Goal: Transaction & Acquisition: Obtain resource

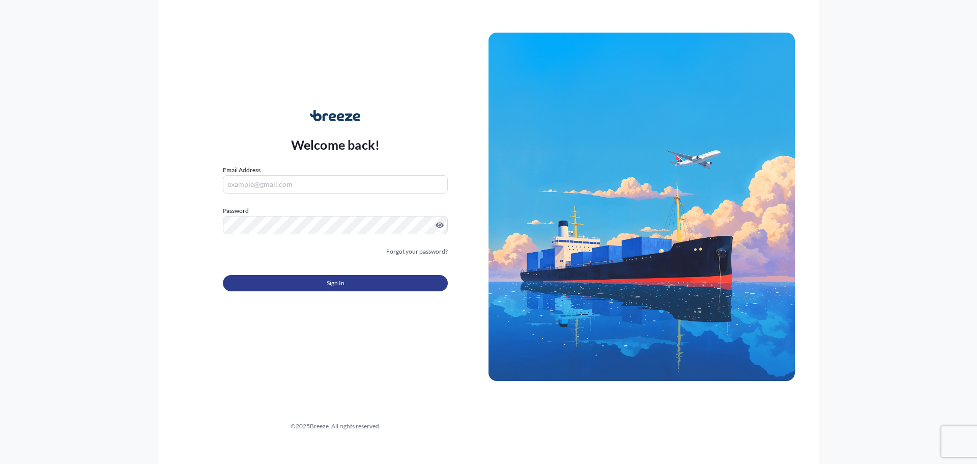
type input "[EMAIL_ADDRESS][DOMAIN_NAME]"
click at [343, 278] on span "Sign In" at bounding box center [336, 283] width 18 height 10
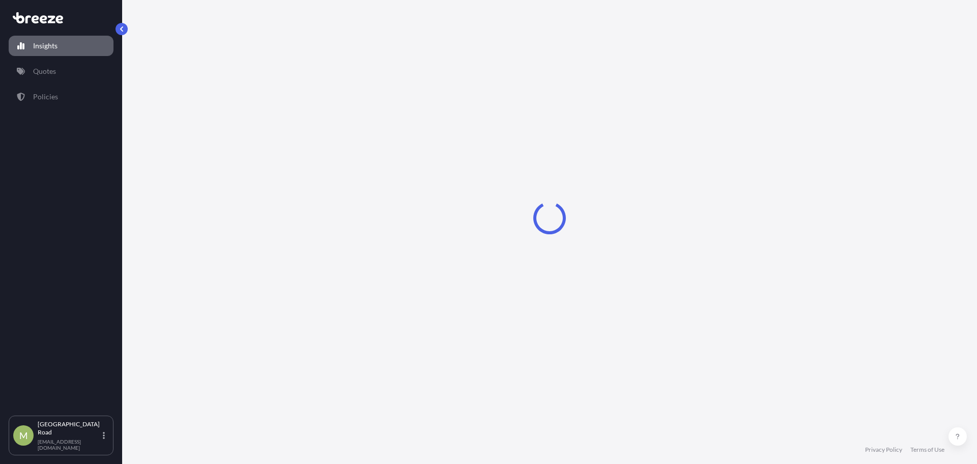
select select "2025"
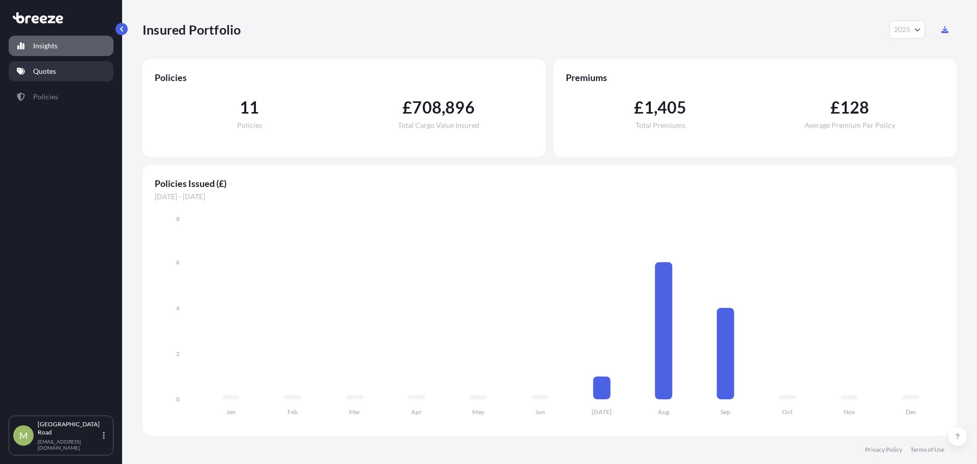
click at [60, 76] on link "Quotes" at bounding box center [61, 71] width 105 height 20
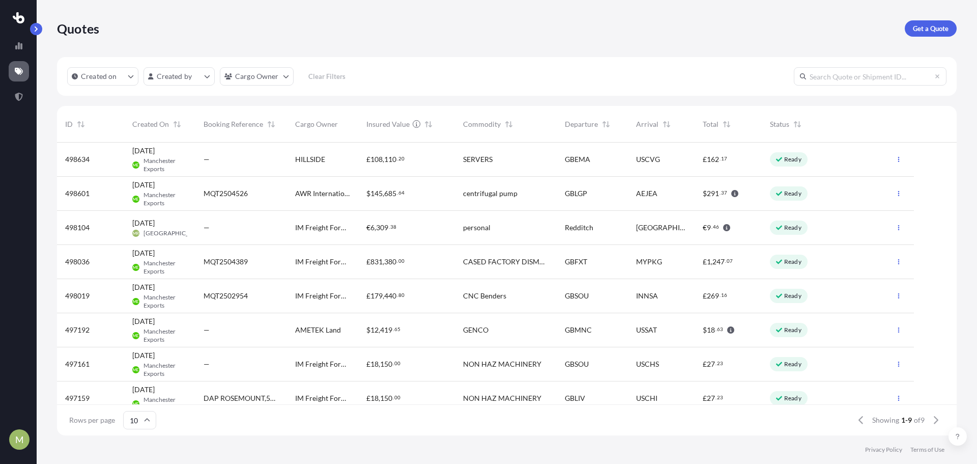
scroll to position [291, 892]
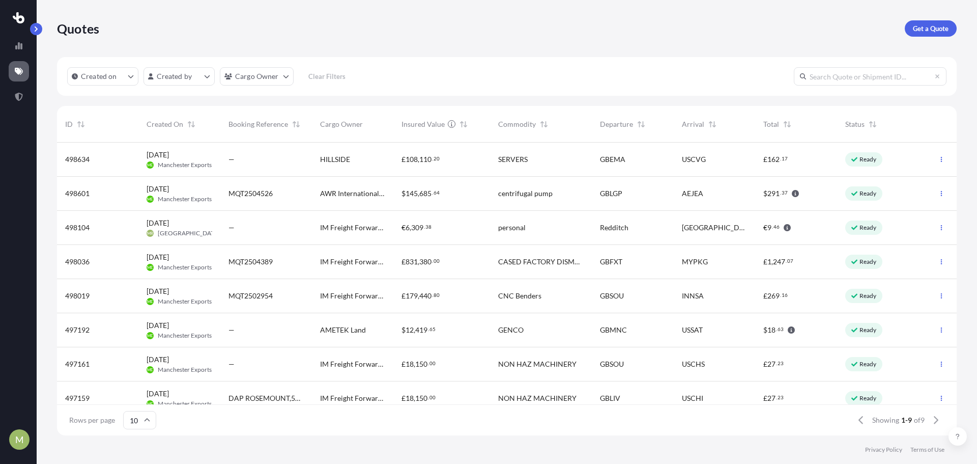
click at [17, 7] on div "M" at bounding box center [18, 232] width 37 height 464
click at [17, 16] on icon at bounding box center [19, 17] width 12 height 11
click at [37, 33] on button "button" at bounding box center [36, 29] width 12 height 12
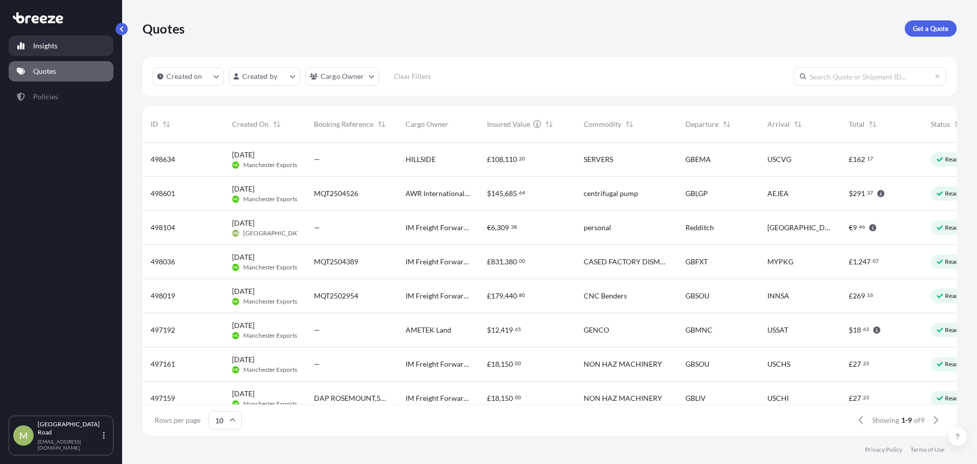
scroll to position [291, 807]
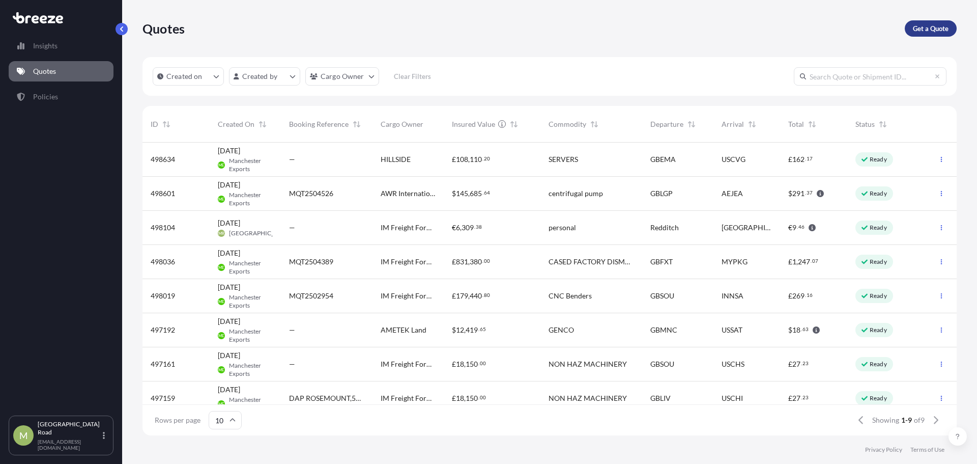
click at [905, 25] on link "Get a Quote" at bounding box center [931, 28] width 52 height 16
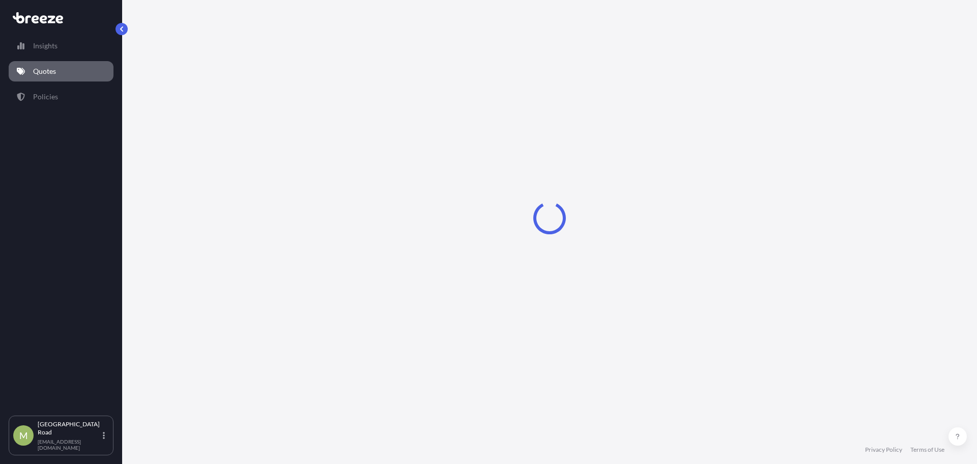
select select "Sea"
select select "1"
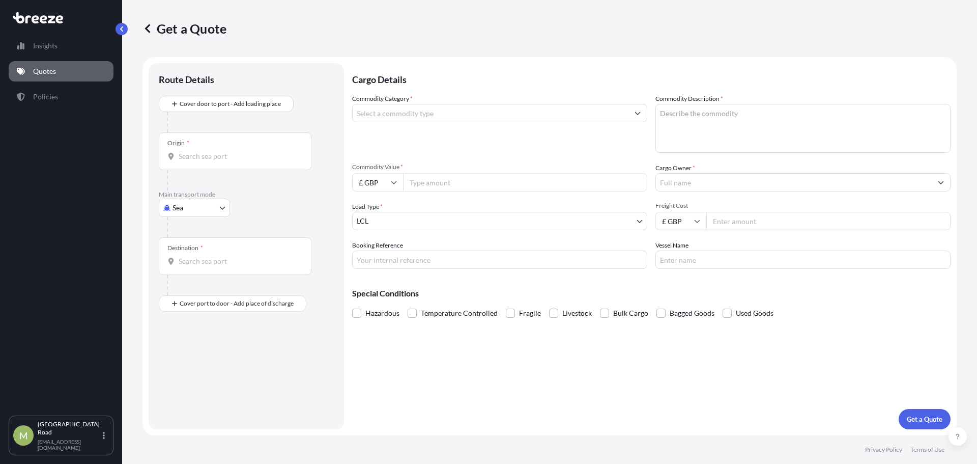
click at [421, 114] on input "Commodity Category *" at bounding box center [491, 113] width 276 height 18
type input "8"
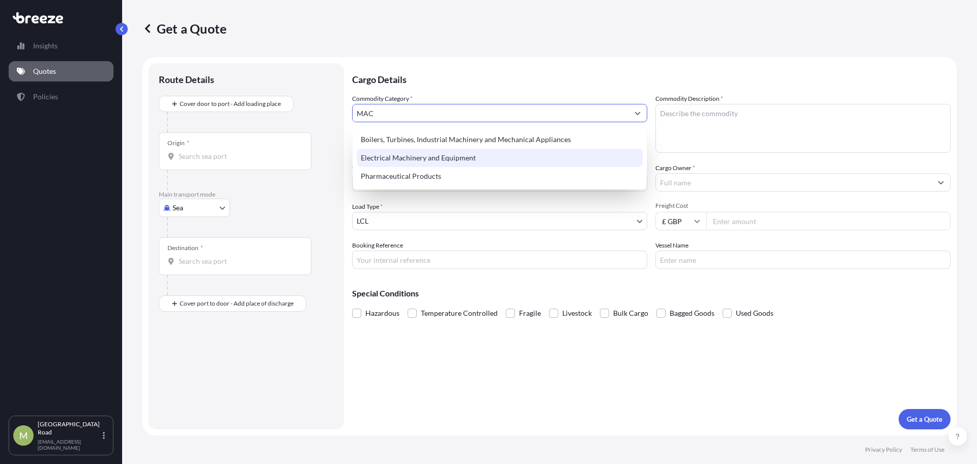
click at [444, 159] on div "Electrical Machinery and Equipment" at bounding box center [500, 158] width 286 height 18
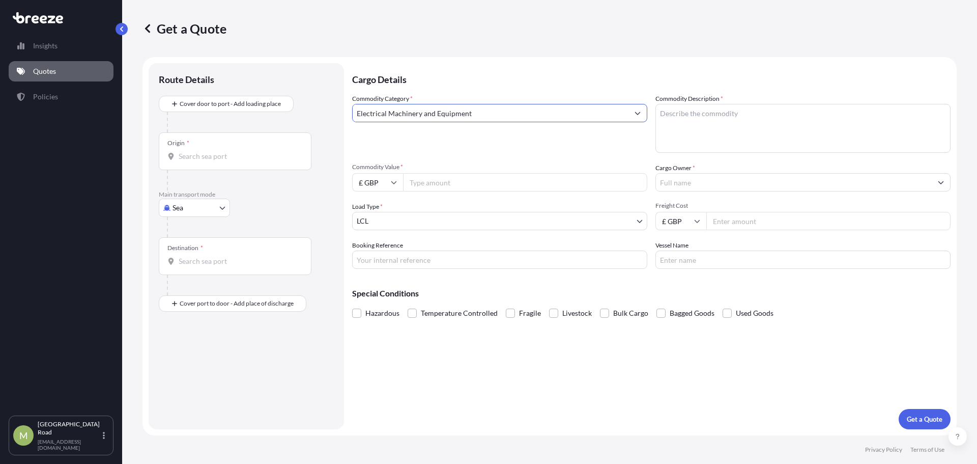
type input "Electrical Machinery and Equipment"
click at [459, 181] on input "Commodity Value *" at bounding box center [525, 182] width 244 height 18
type input "56000"
click at [712, 121] on textarea "Commodity Description *" at bounding box center [803, 128] width 295 height 49
type textarea "SECTIONAL ROLL"
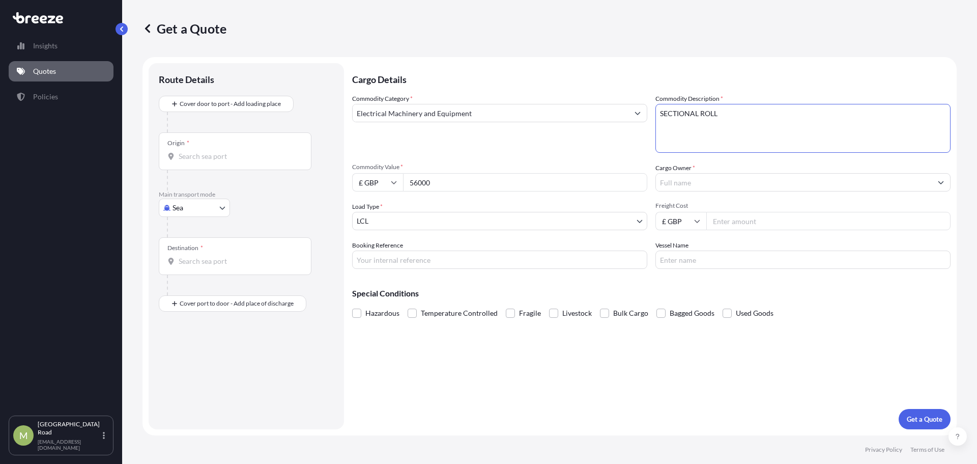
click at [481, 172] on div "Commodity Value * £ GBP 56000" at bounding box center [499, 177] width 295 height 29
click at [474, 177] on input "56000" at bounding box center [525, 182] width 244 height 18
type input "55880"
click at [780, 110] on textarea "SECTIONAL ROLL" at bounding box center [803, 128] width 295 height 49
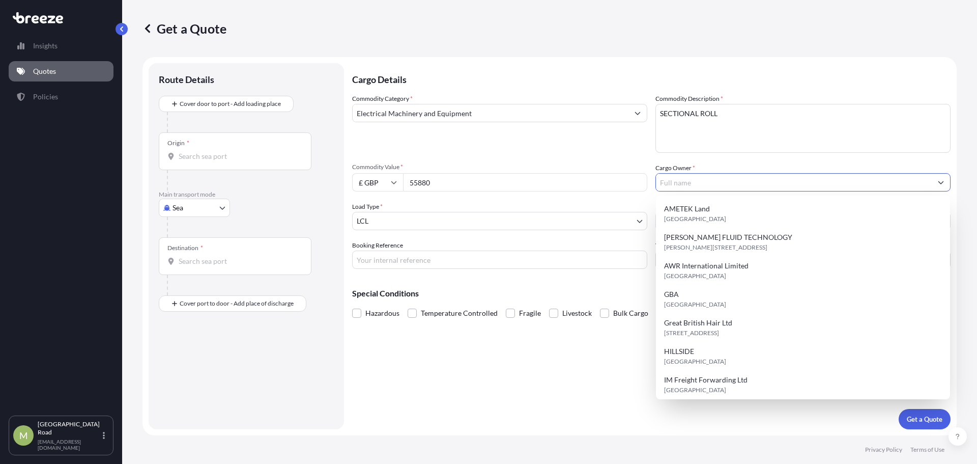
click at [701, 180] on input "Cargo Owner *" at bounding box center [794, 182] width 276 height 18
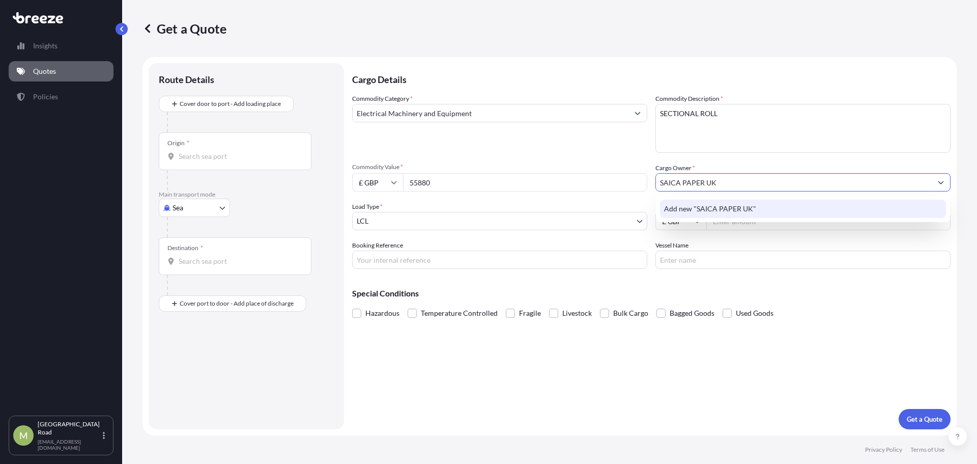
click at [750, 213] on span "Add new "SAICA PAPER UK"" at bounding box center [710, 209] width 92 height 10
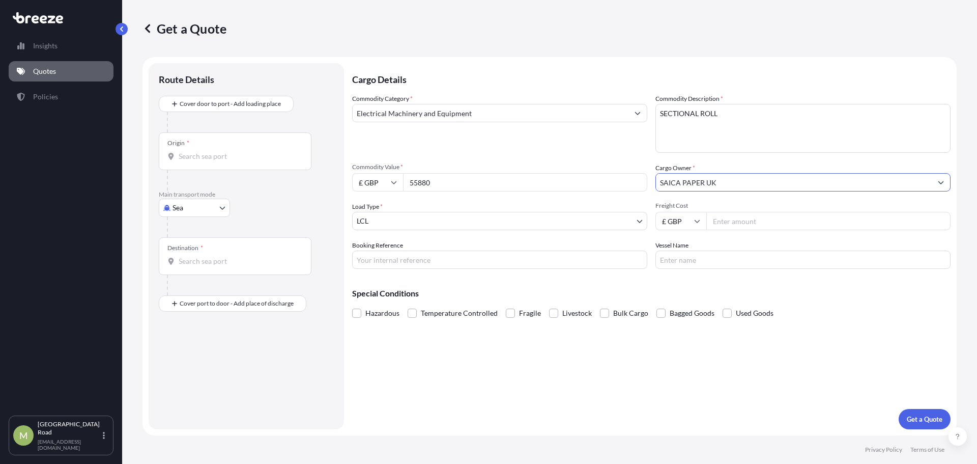
type input "SAICA PAPER UK"
click at [747, 228] on input "Freight Cost" at bounding box center [828, 221] width 244 height 18
click at [743, 226] on input "Freight Cost" at bounding box center [828, 221] width 244 height 18
type input "370"
click at [703, 259] on input "Vessel Name" at bounding box center [803, 259] width 295 height 18
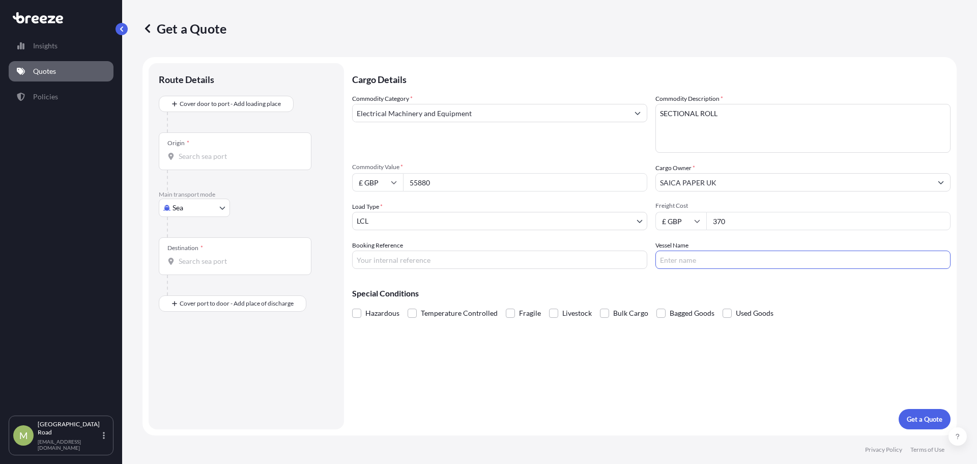
click at [663, 294] on p "Special Conditions" at bounding box center [651, 293] width 599 height 8
click at [199, 149] on div "Origin *" at bounding box center [235, 151] width 153 height 38
click at [199, 151] on input "Origin *" at bounding box center [239, 156] width 120 height 10
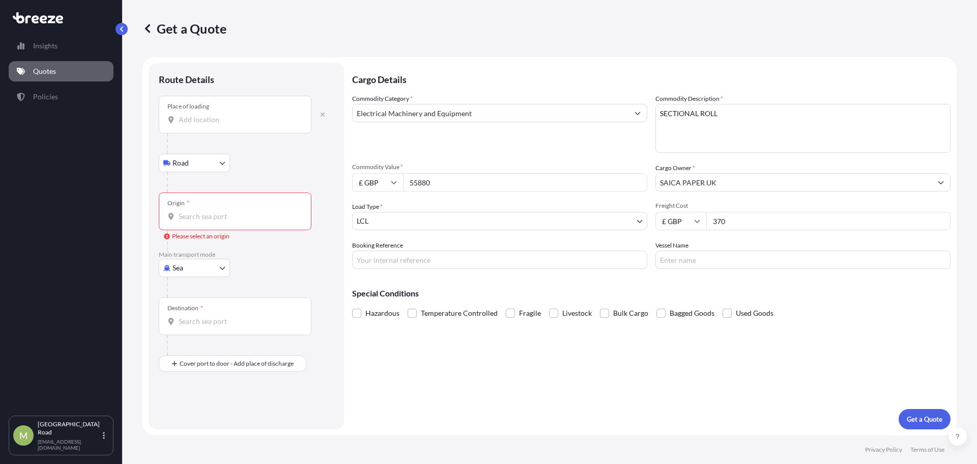
click at [204, 114] on div "Place of loading" at bounding box center [235, 115] width 153 height 38
click at [204, 115] on input "Place of loading" at bounding box center [239, 120] width 120 height 10
click at [272, 185] on div at bounding box center [250, 182] width 167 height 20
click at [201, 265] on body "0 options available. 0 options available. Insights Quotes Policies [GEOGRAPHIC_…" at bounding box center [488, 232] width 977 height 464
click at [220, 268] on body "0 options available. 0 options available. Insights Quotes Policies [GEOGRAPHIC_…" at bounding box center [488, 232] width 977 height 464
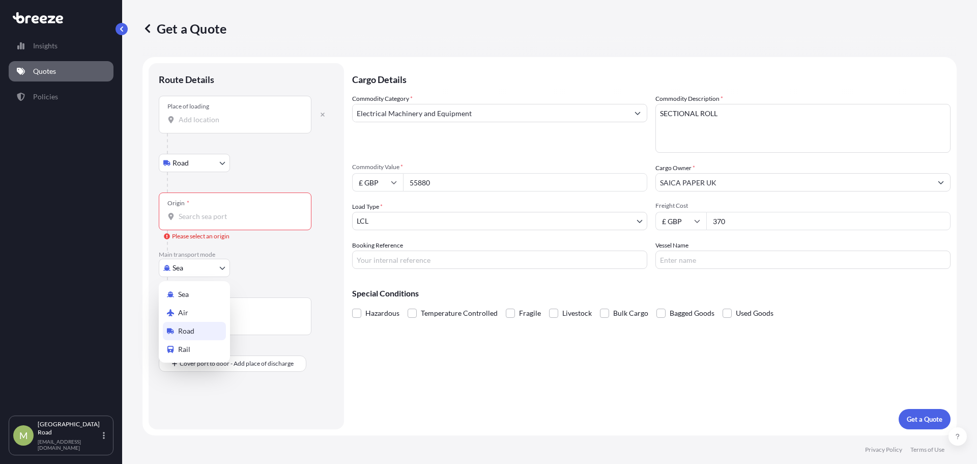
click at [202, 332] on div "Road" at bounding box center [194, 331] width 63 height 18
select select "Road"
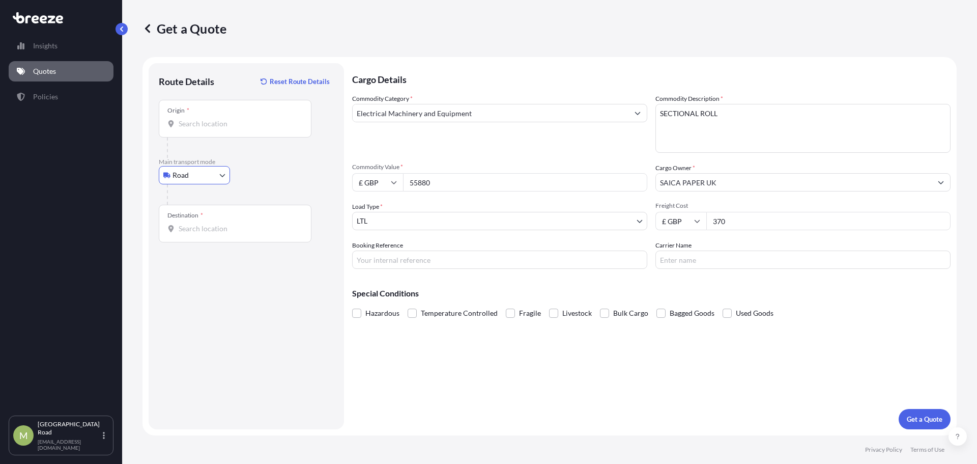
click at [203, 122] on input "Origin *" at bounding box center [239, 124] width 120 height 10
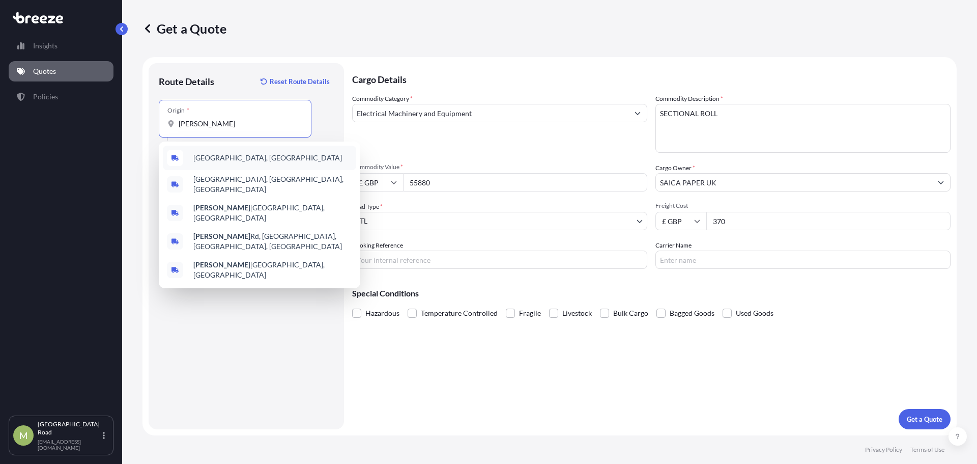
click at [242, 158] on div "[GEOGRAPHIC_DATA], [GEOGRAPHIC_DATA]" at bounding box center [259, 158] width 193 height 24
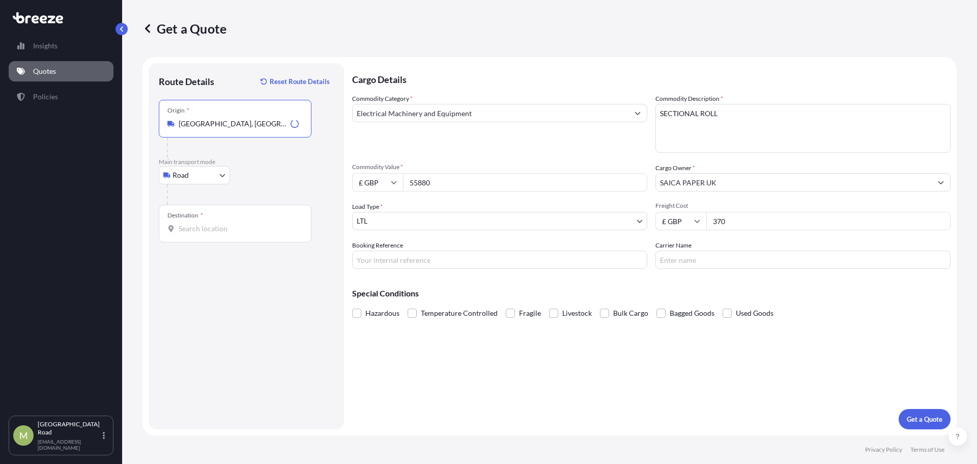
type input "[GEOGRAPHIC_DATA], [GEOGRAPHIC_DATA]"
click at [206, 232] on input "Destination *" at bounding box center [239, 228] width 120 height 10
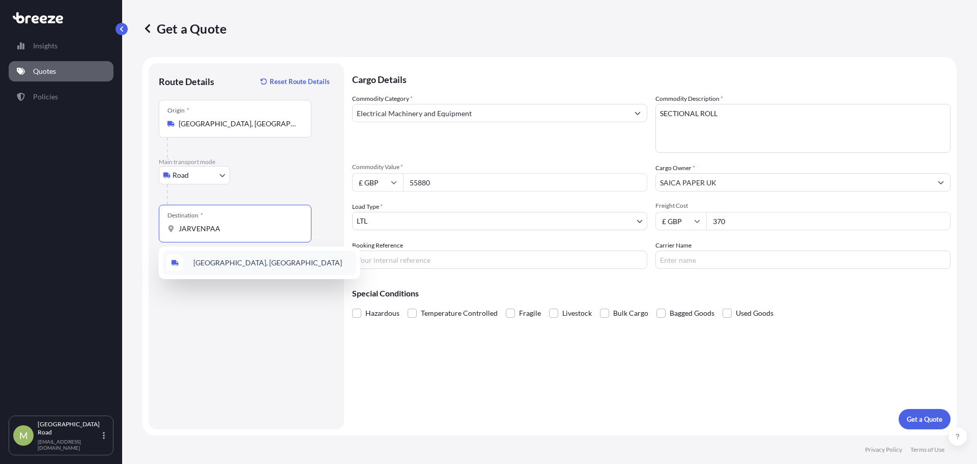
click at [243, 264] on span "[GEOGRAPHIC_DATA], [GEOGRAPHIC_DATA]" at bounding box center [267, 263] width 149 height 10
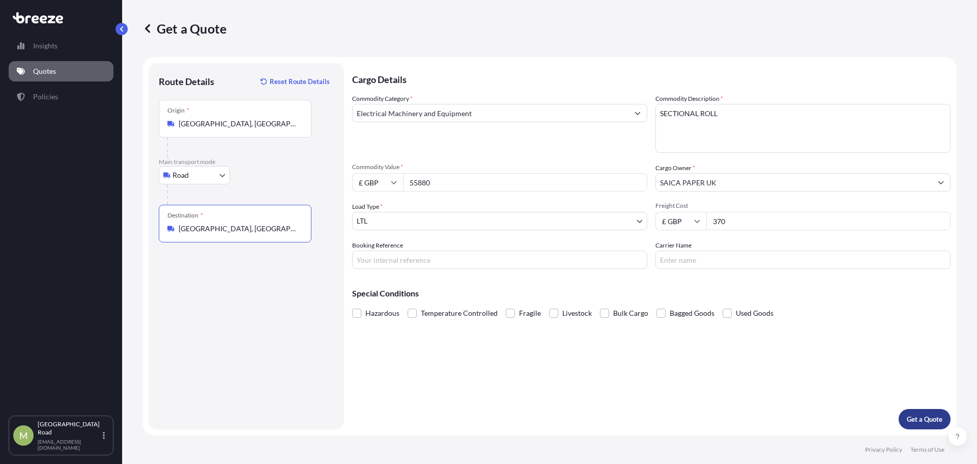
type input "[GEOGRAPHIC_DATA], [GEOGRAPHIC_DATA]"
click at [918, 413] on button "Get a Quote" at bounding box center [925, 419] width 52 height 20
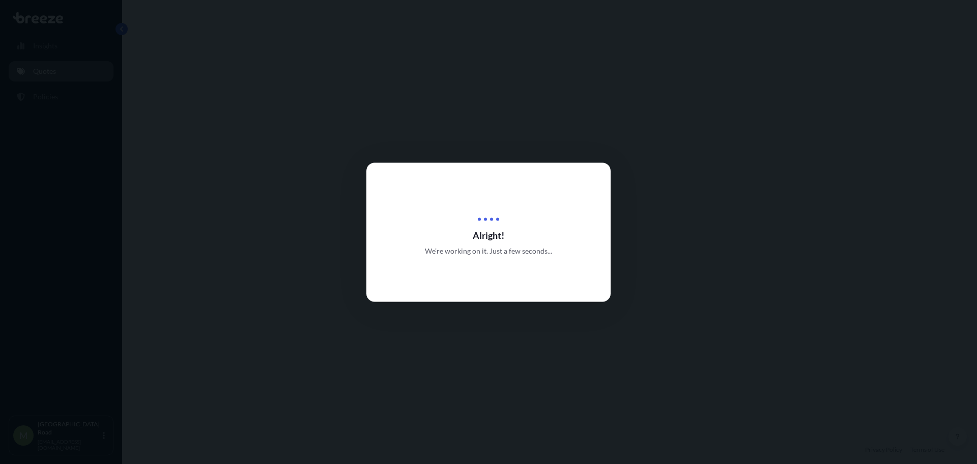
select select "Road"
select select "1"
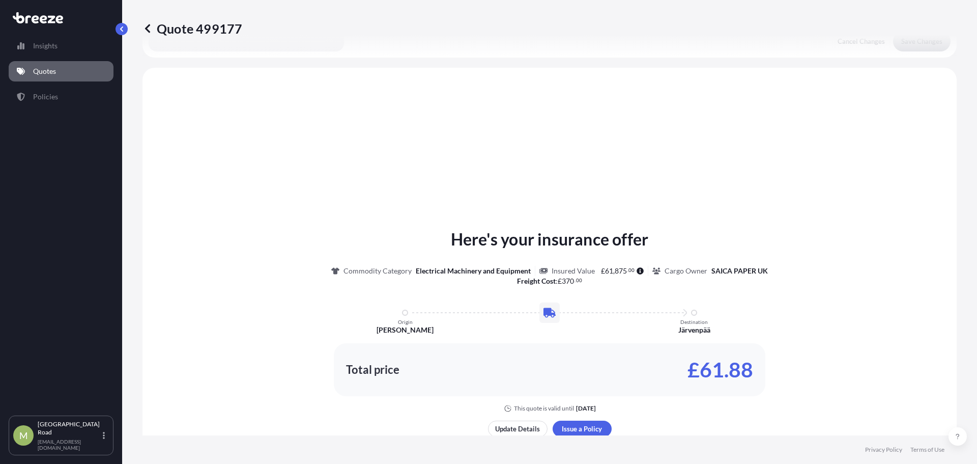
scroll to position [306, 0]
